Goal: Obtain resource: Obtain resource

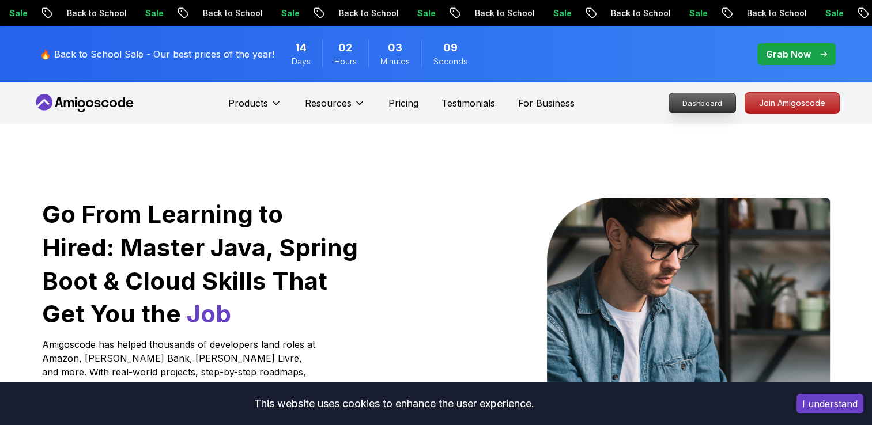
click at [719, 104] on p "Dashboard" at bounding box center [702, 103] width 66 height 20
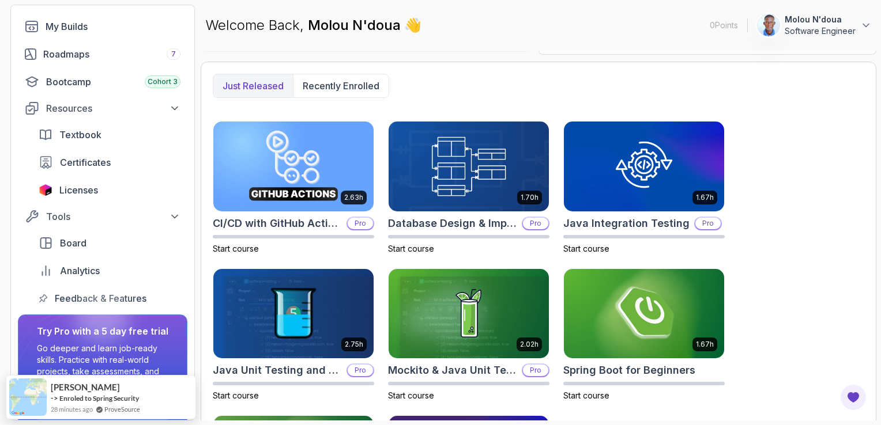
scroll to position [115, 0]
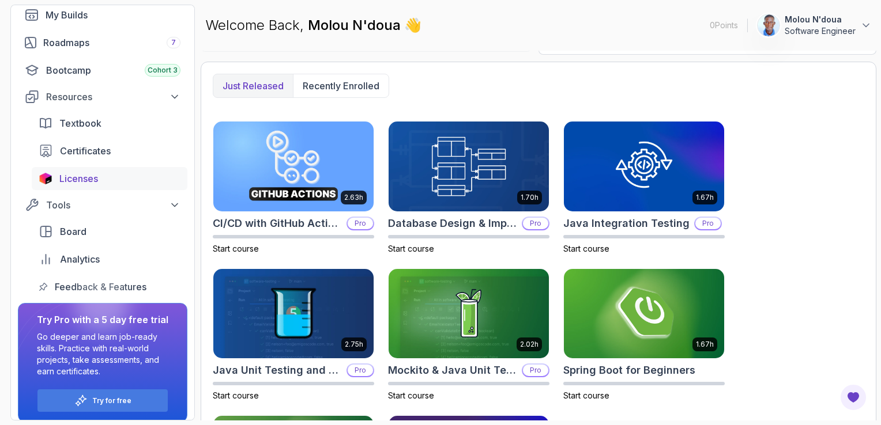
click at [92, 184] on span "Licenses" at bounding box center [78, 179] width 39 height 14
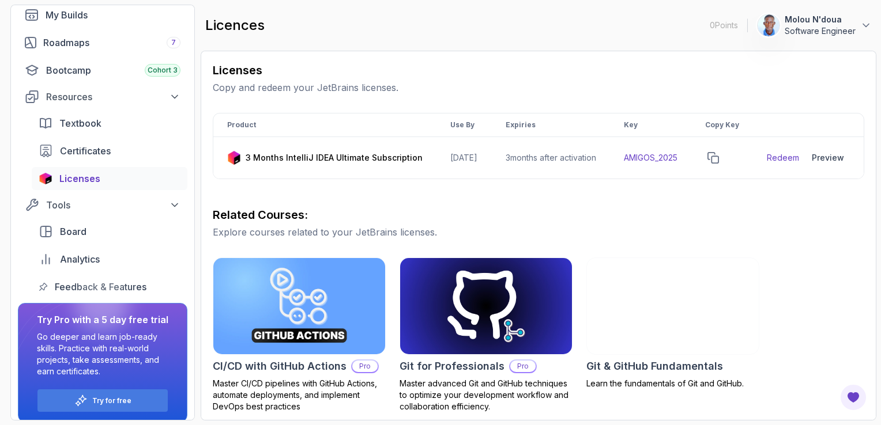
scroll to position [173, 0]
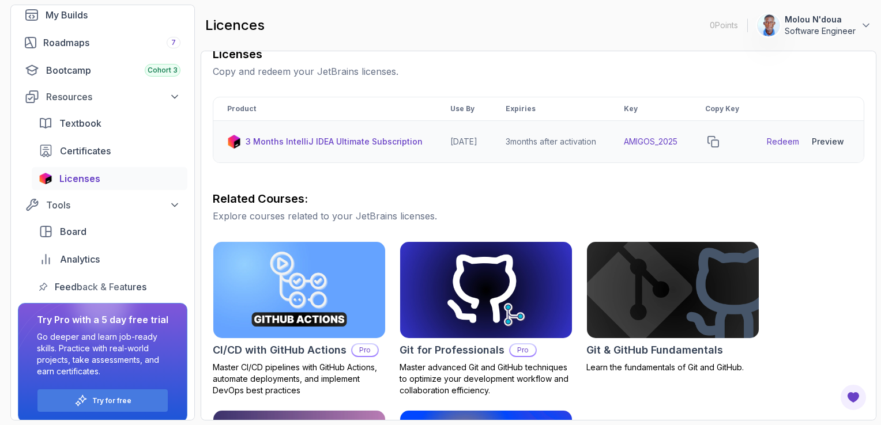
click at [827, 146] on div "Preview" at bounding box center [828, 142] width 32 height 12
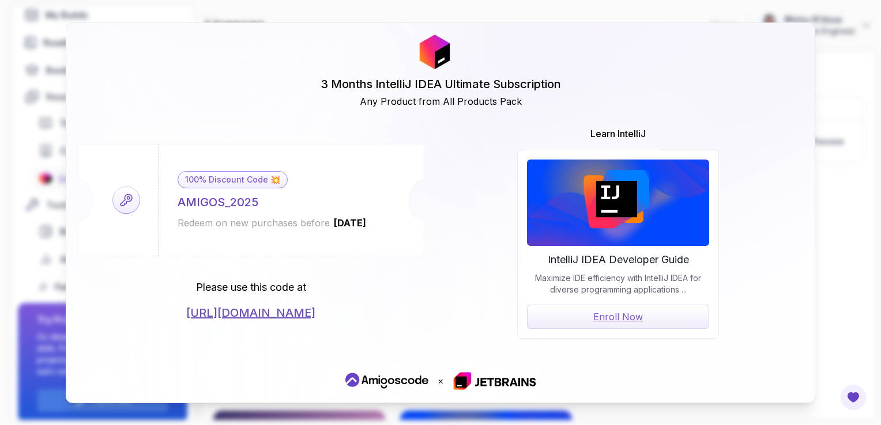
click at [282, 313] on link "[URL][DOMAIN_NAME]" at bounding box center [250, 313] width 129 height 16
click at [239, 195] on div "AMIGOS_2025" at bounding box center [218, 202] width 81 height 16
copy div "AMIGOS_2025"
